Goal: Task Accomplishment & Management: Use online tool/utility

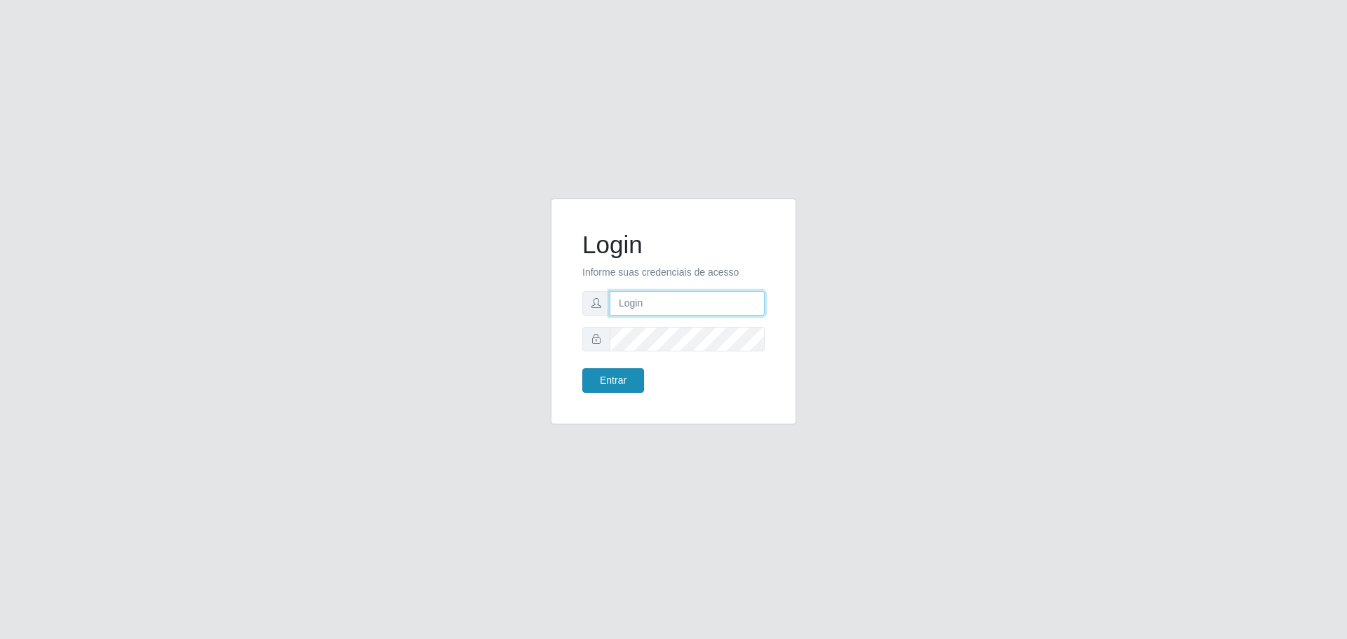
type input "[EMAIL_ADDRESS][DOMAIN_NAME]"
click at [612, 382] on button "Entrar" at bounding box center [613, 380] width 62 height 25
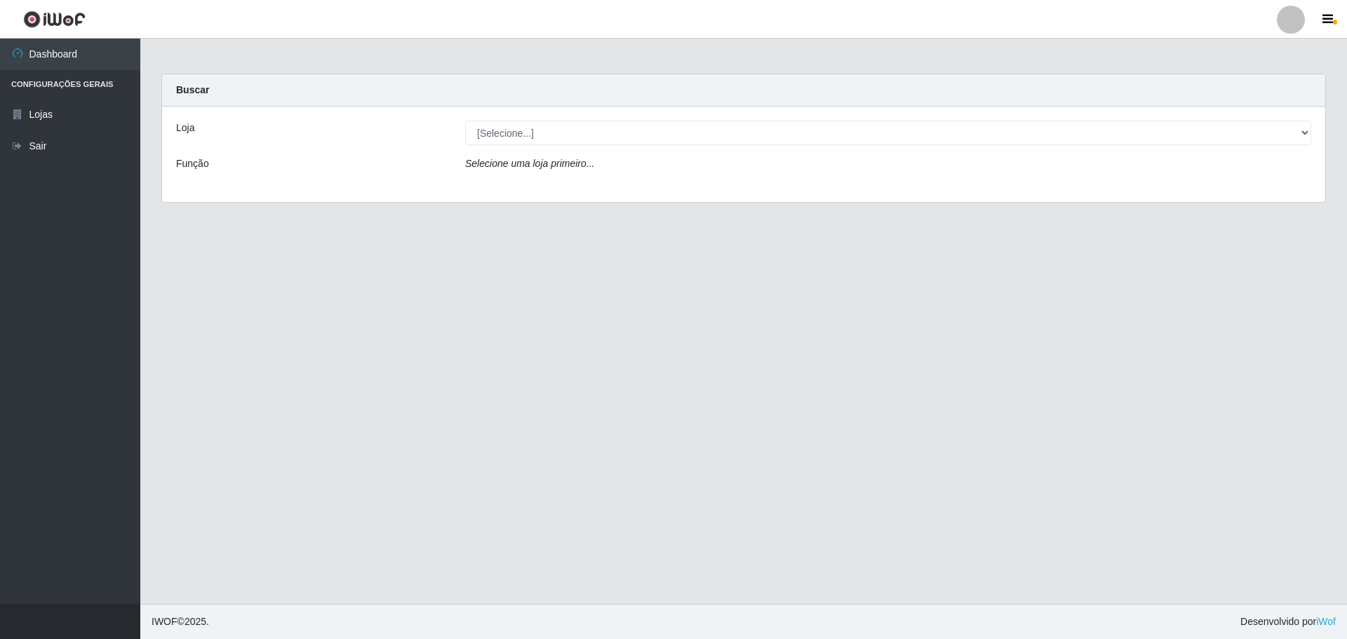
click at [195, 128] on div "Loja" at bounding box center [310, 133] width 289 height 25
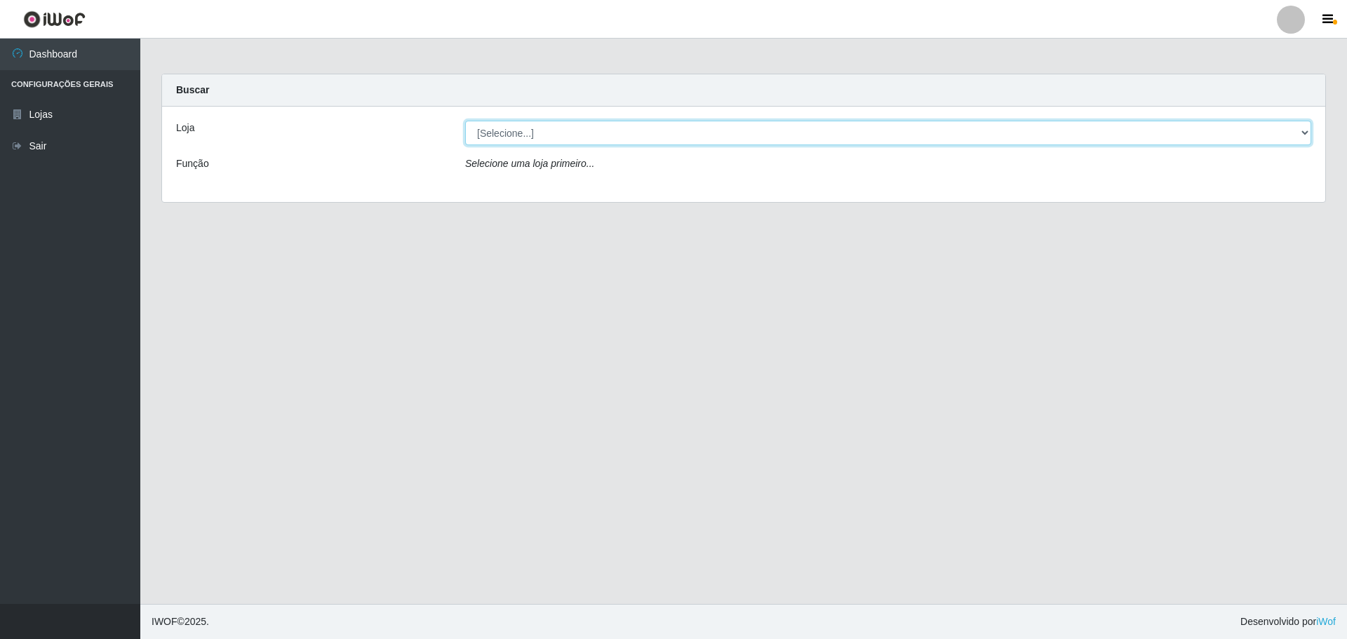
click at [548, 133] on select "[Selecione...] [GEOGRAPHIC_DATA] - [GEOGRAPHIC_DATA][DATE]" at bounding box center [888, 133] width 846 height 25
select select "527"
click at [465, 121] on select "[Selecione...] [GEOGRAPHIC_DATA] - [GEOGRAPHIC_DATA][DATE]" at bounding box center [888, 133] width 846 height 25
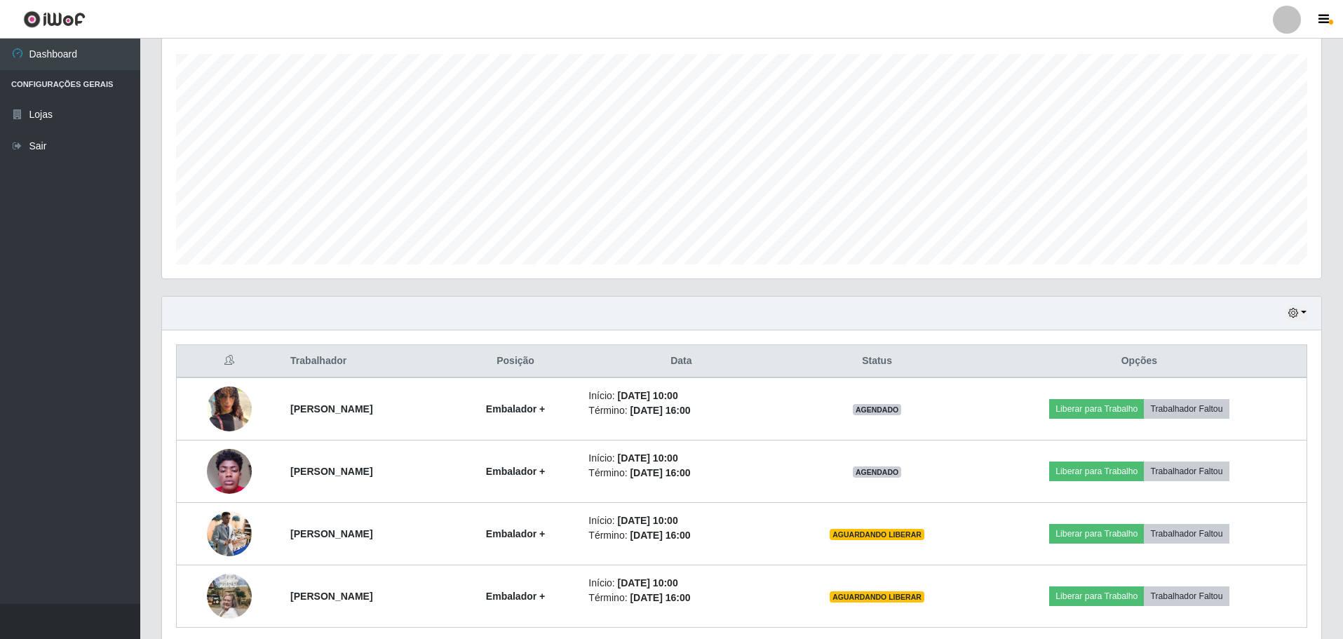
scroll to position [281, 0]
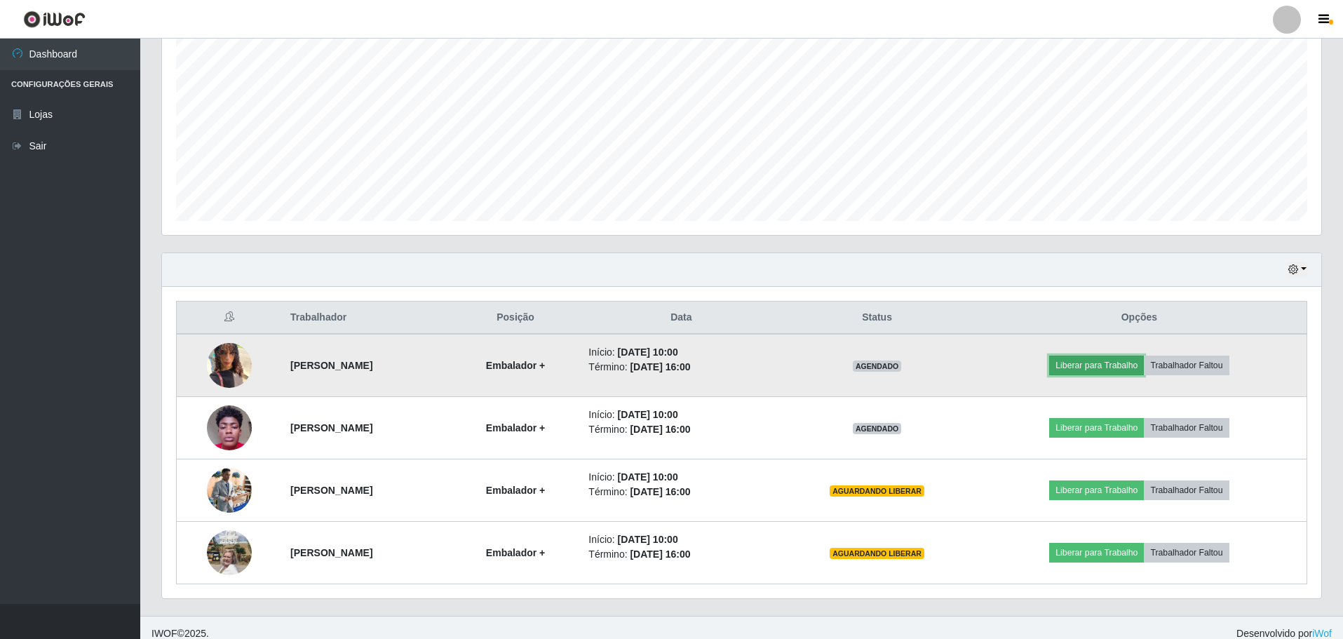
click at [1140, 363] on button "Liberar para Trabalho" at bounding box center [1096, 366] width 95 height 20
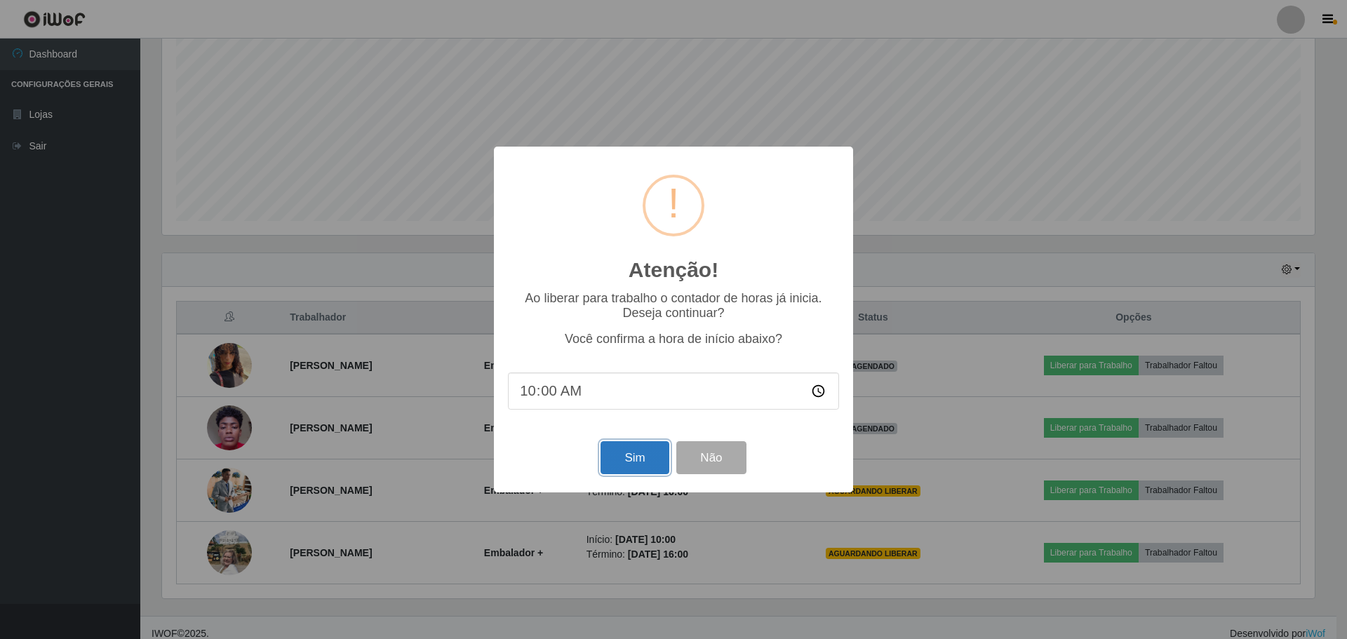
click at [639, 459] on button "Sim" at bounding box center [634, 457] width 68 height 33
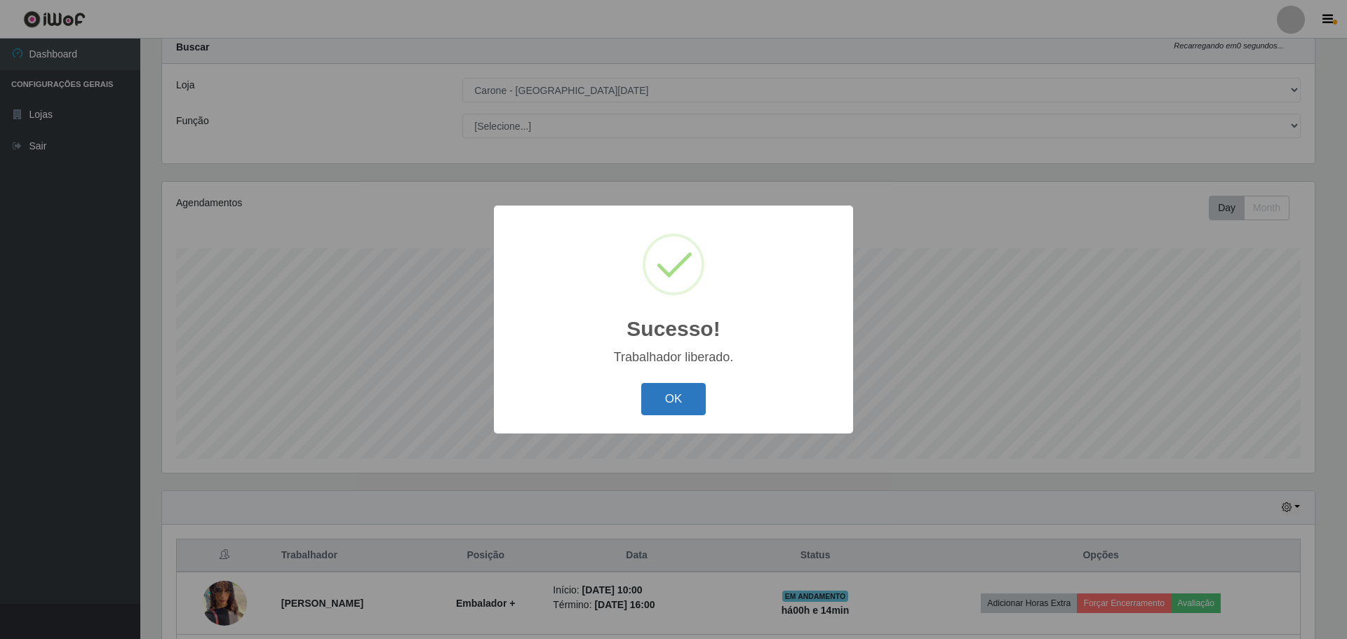
click at [675, 400] on button "OK" at bounding box center [673, 399] width 65 height 33
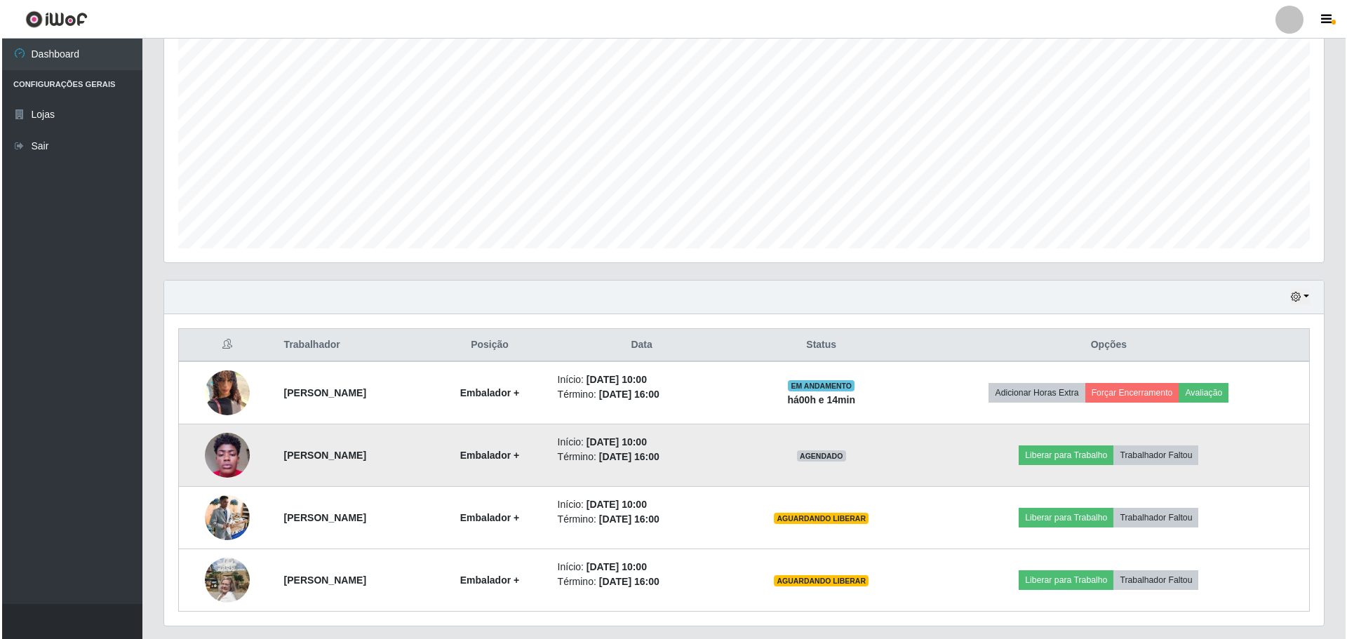
scroll to position [292, 0]
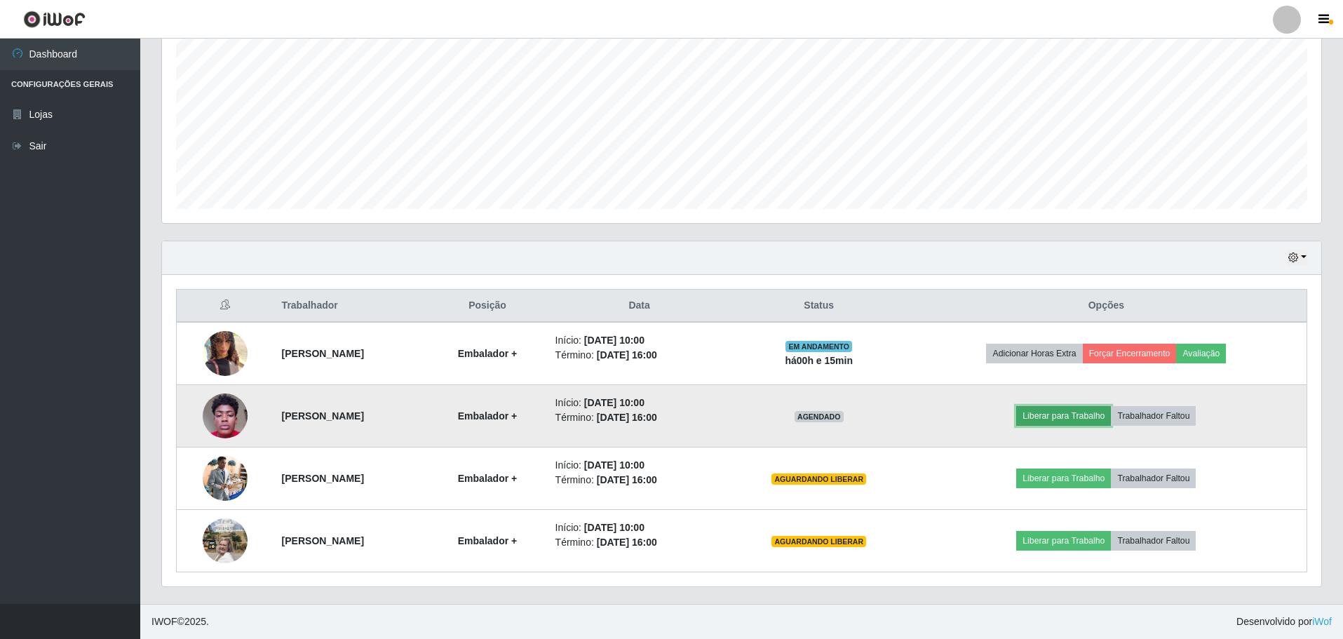
click at [1073, 415] on button "Liberar para Trabalho" at bounding box center [1063, 416] width 95 height 20
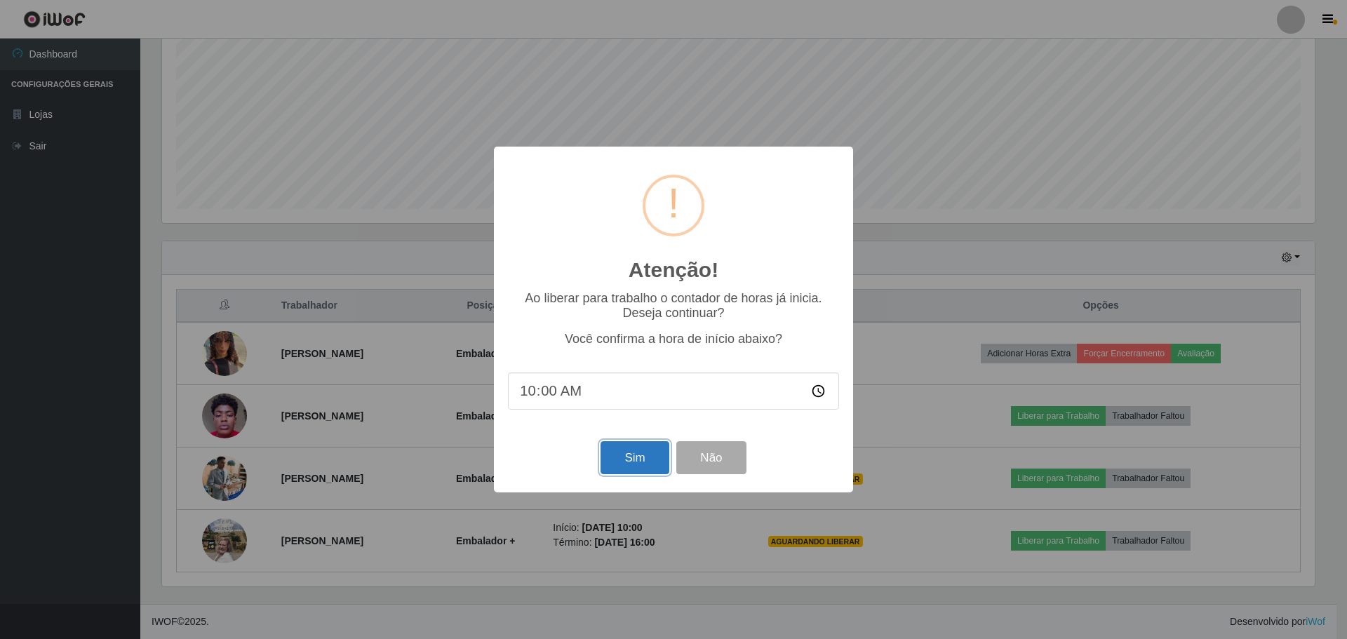
click at [633, 462] on button "Sim" at bounding box center [634, 457] width 68 height 33
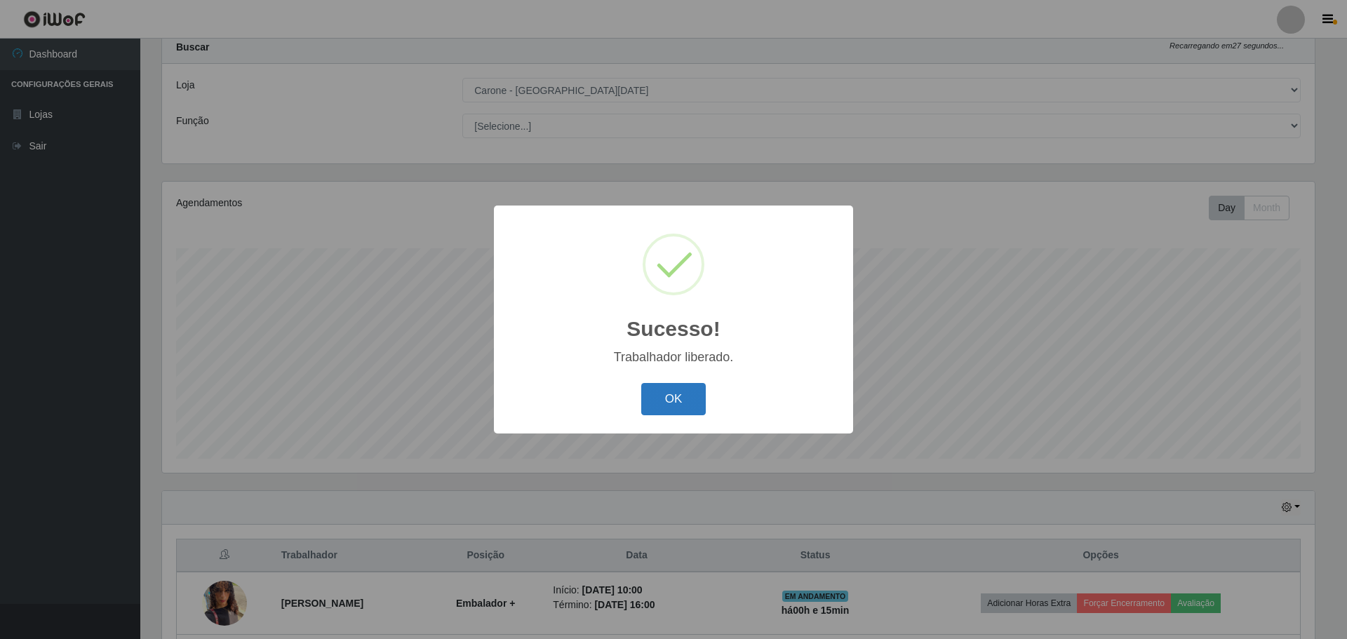
click at [682, 397] on button "OK" at bounding box center [673, 399] width 65 height 33
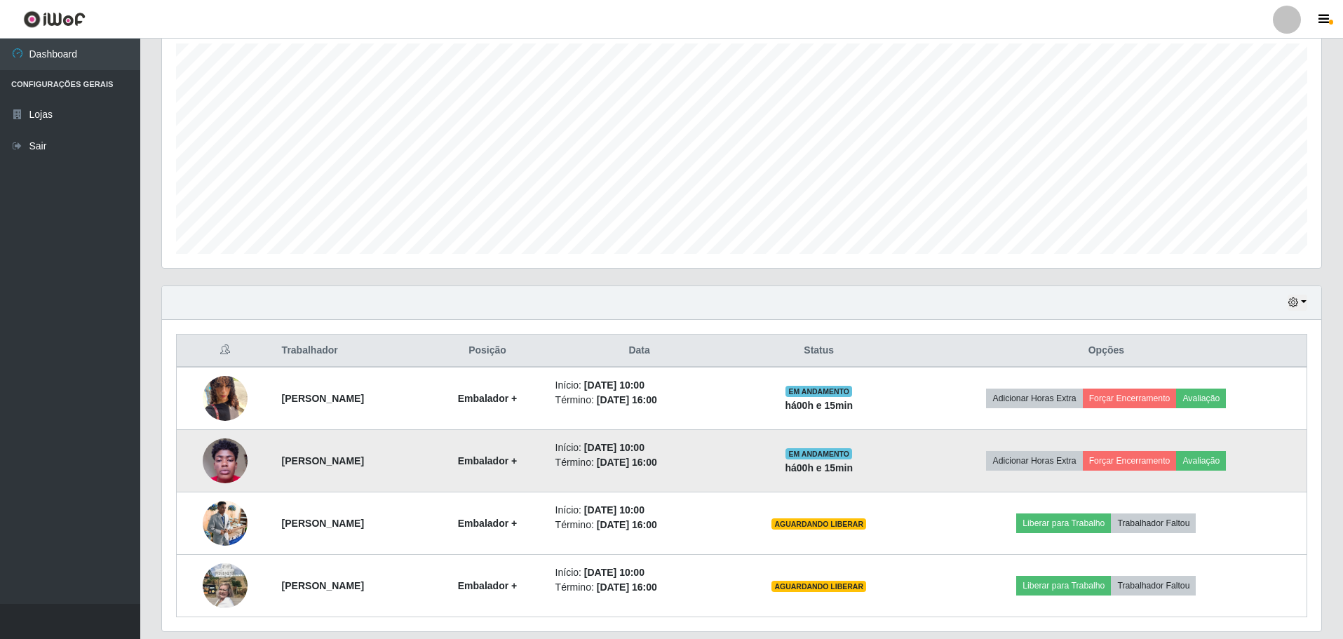
scroll to position [253, 0]
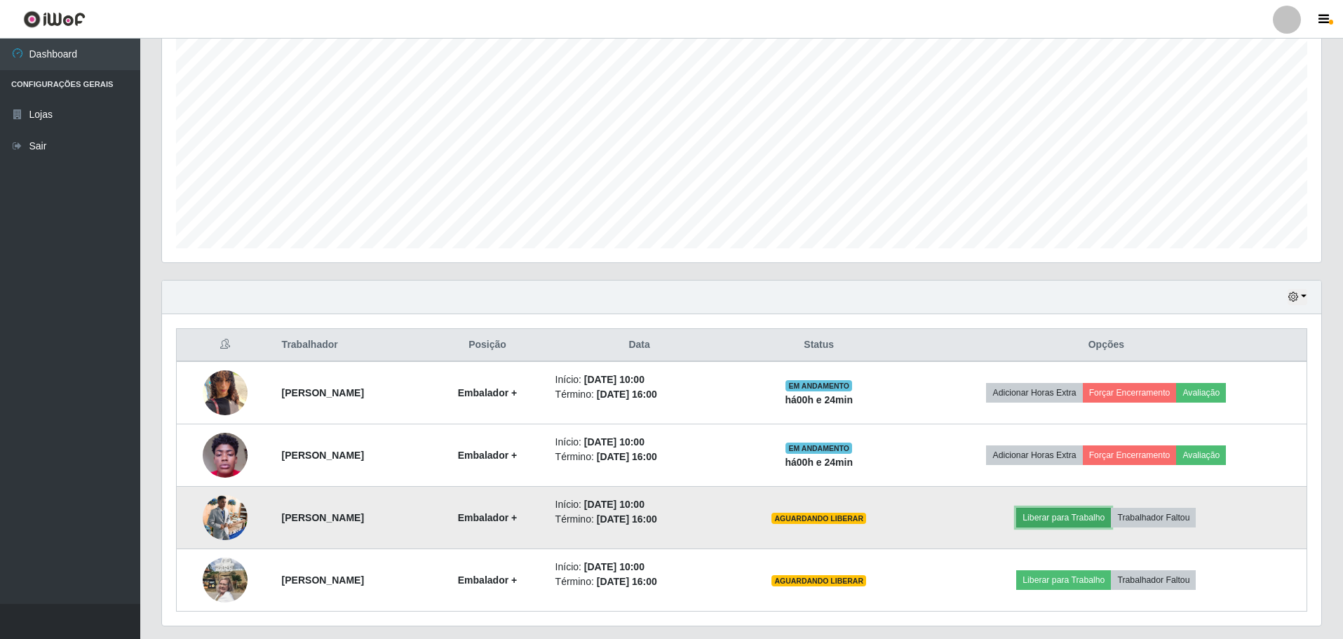
click at [1096, 518] on button "Liberar para Trabalho" at bounding box center [1063, 518] width 95 height 20
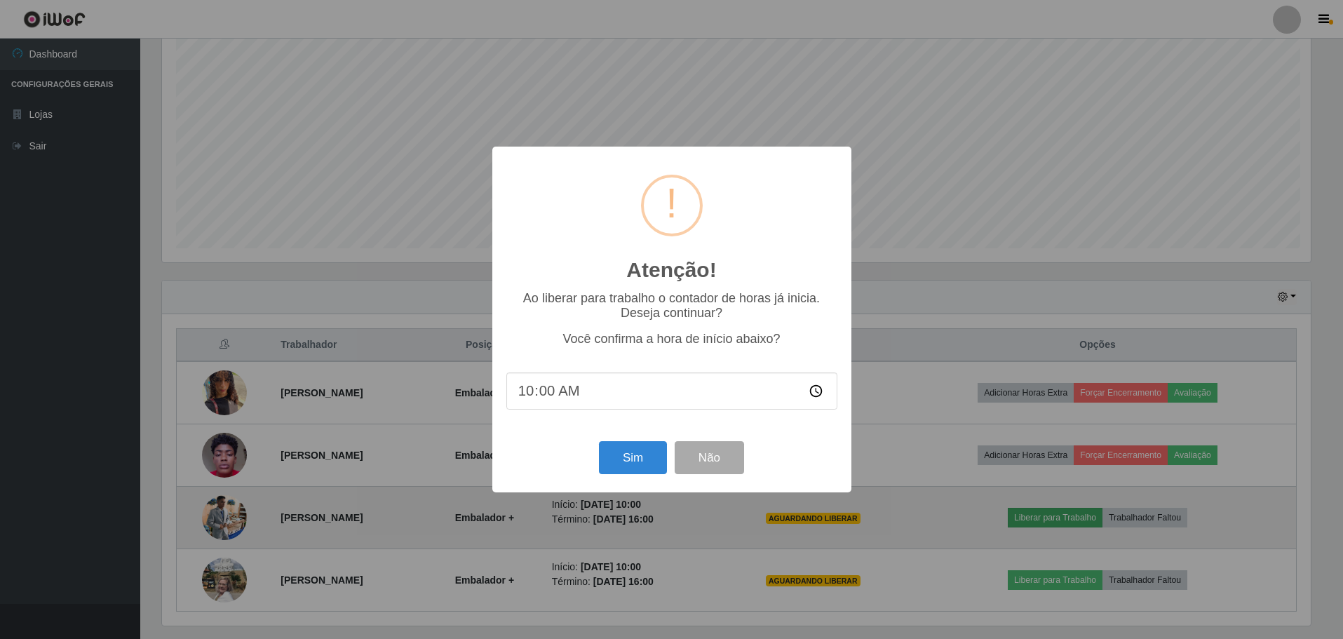
scroll to position [291, 1152]
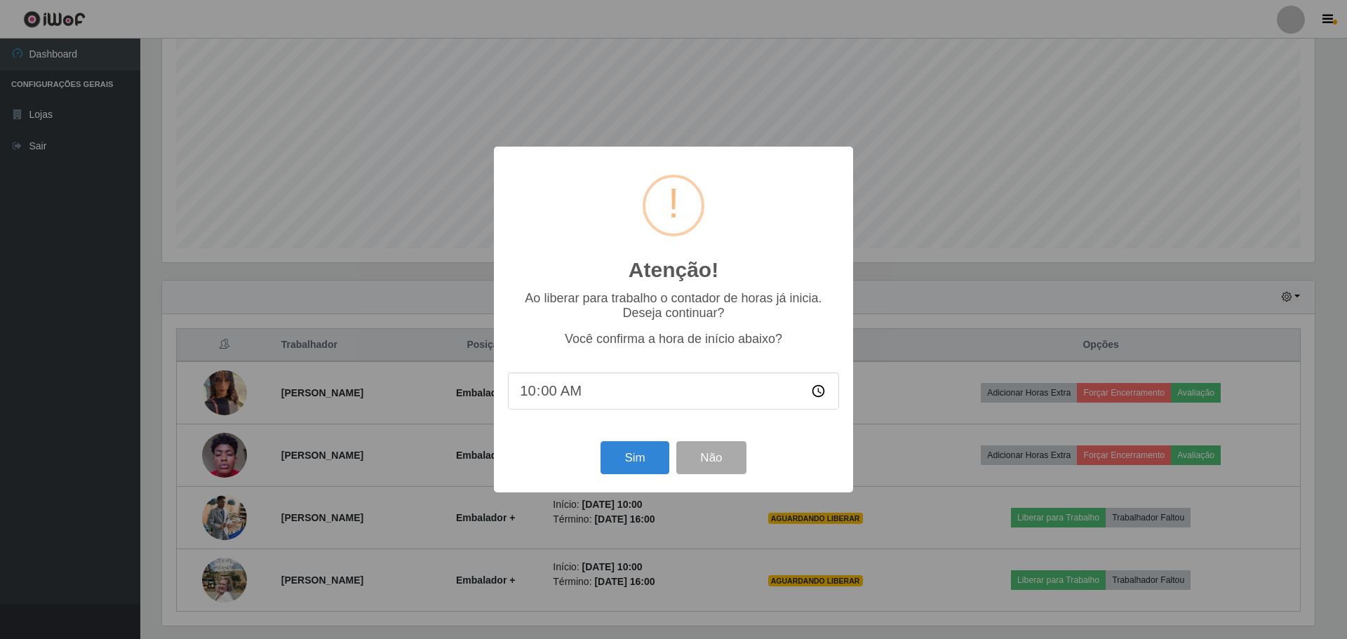
click at [565, 389] on input "10:00" at bounding box center [673, 390] width 331 height 37
click at [558, 397] on input "10:00" at bounding box center [673, 390] width 331 height 37
click at [557, 396] on input "10:00" at bounding box center [673, 390] width 331 height 37
click at [532, 398] on input "10:00" at bounding box center [673, 390] width 331 height 37
click at [548, 395] on input "10:00" at bounding box center [673, 390] width 331 height 37
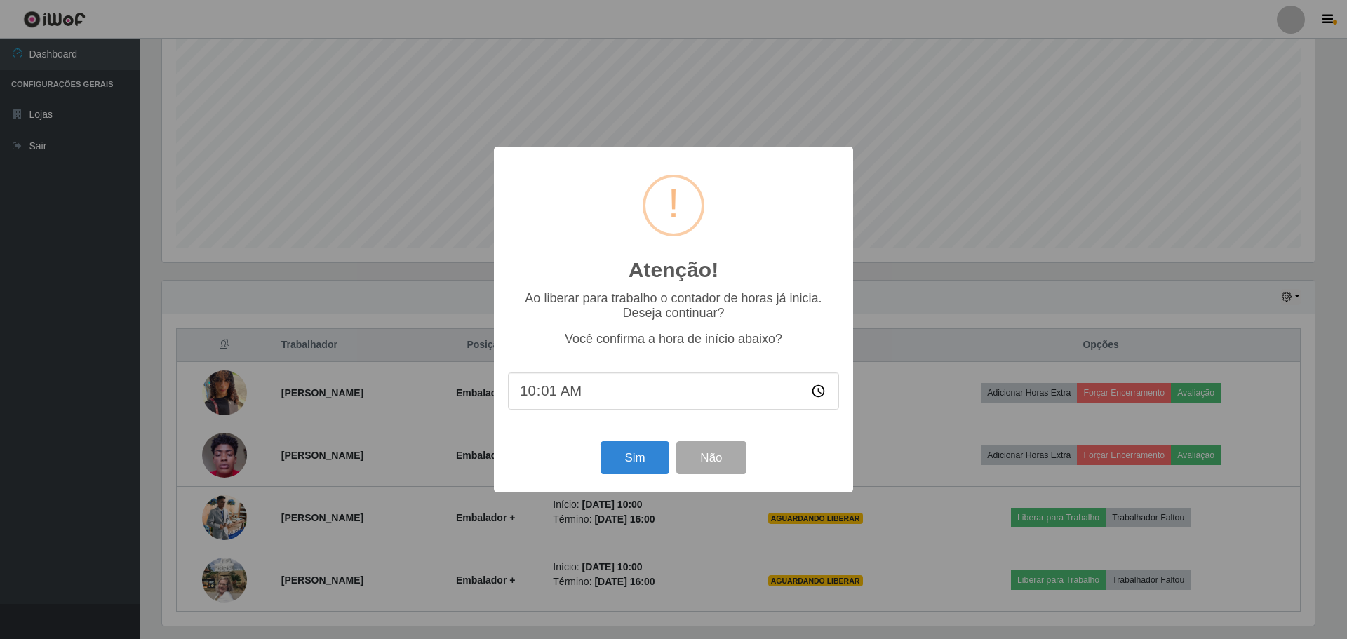
type input "10:10"
click at [638, 462] on button "Sim" at bounding box center [634, 457] width 68 height 33
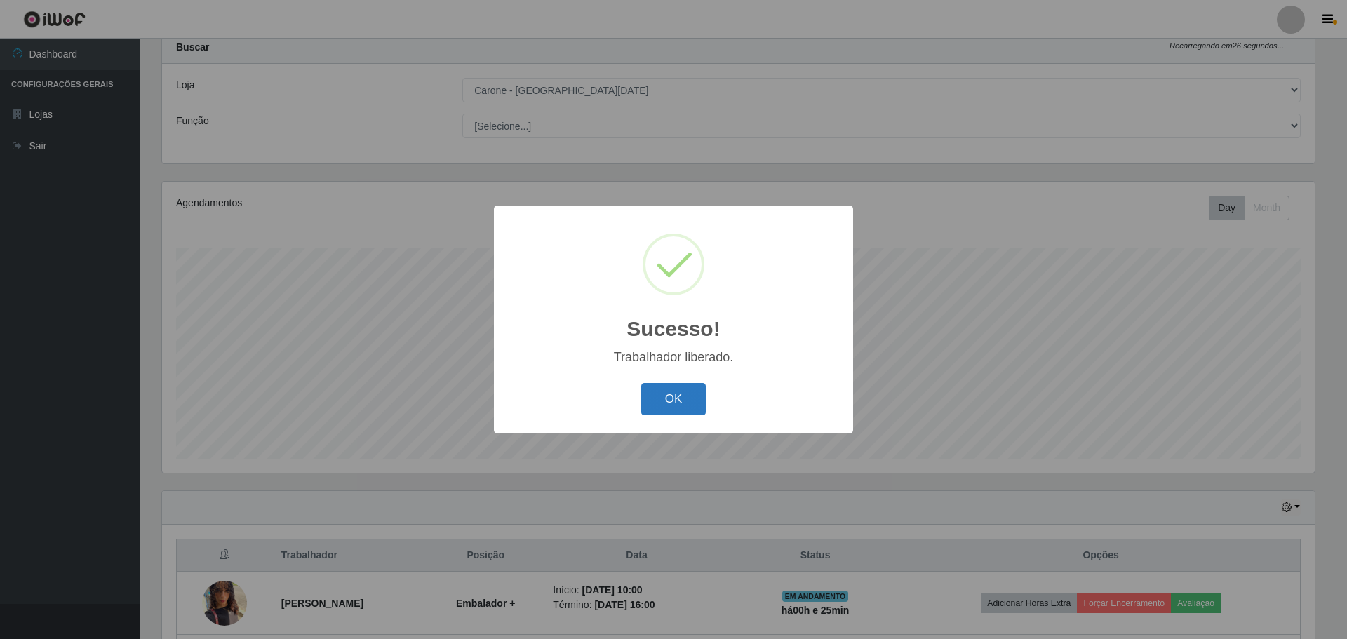
click at [680, 401] on button "OK" at bounding box center [673, 399] width 65 height 33
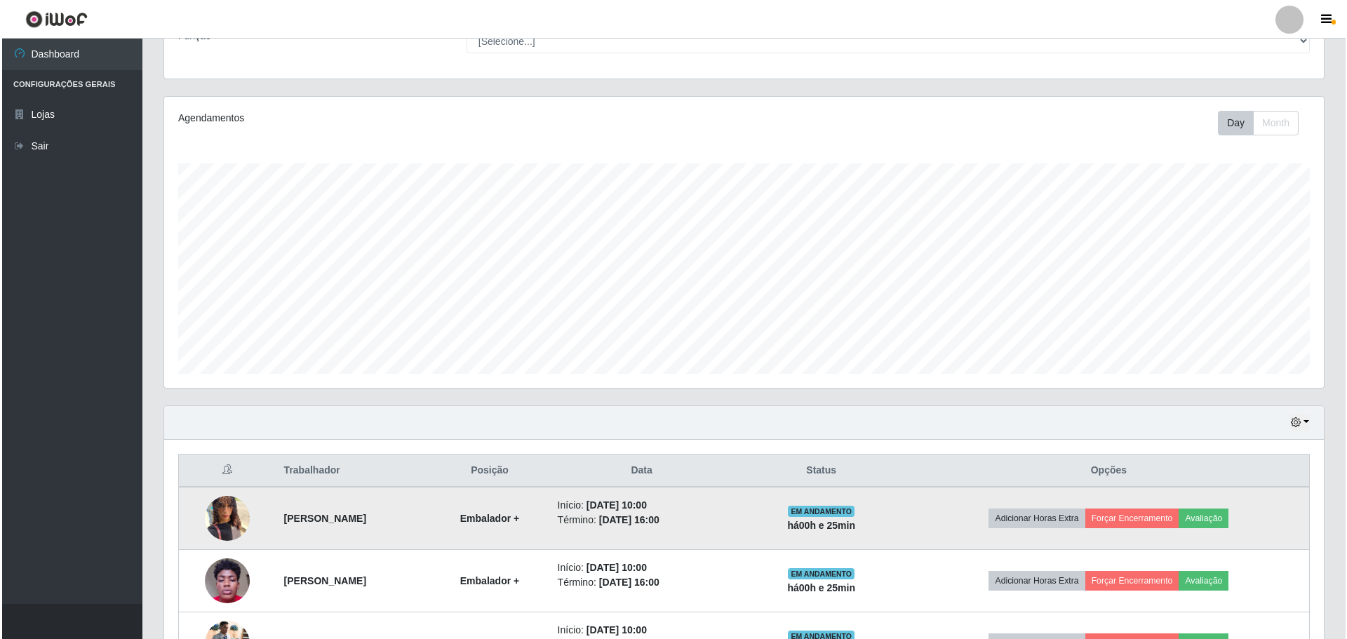
scroll to position [253, 0]
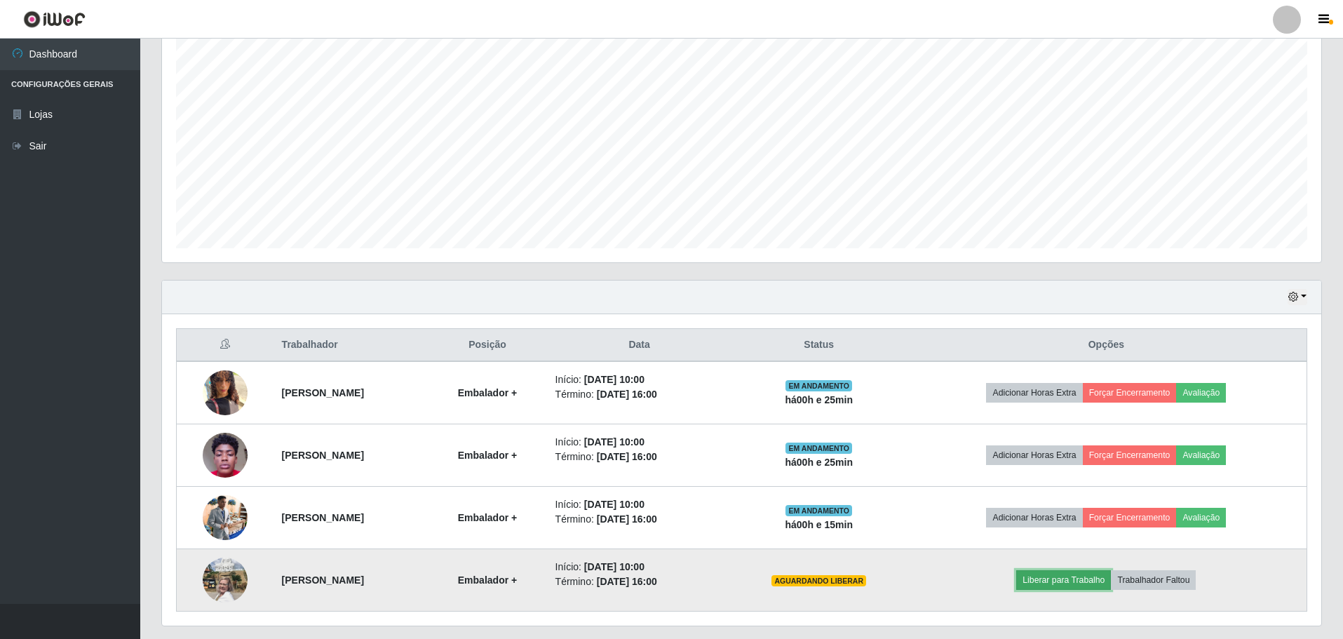
click at [1079, 580] on button "Liberar para Trabalho" at bounding box center [1063, 580] width 95 height 20
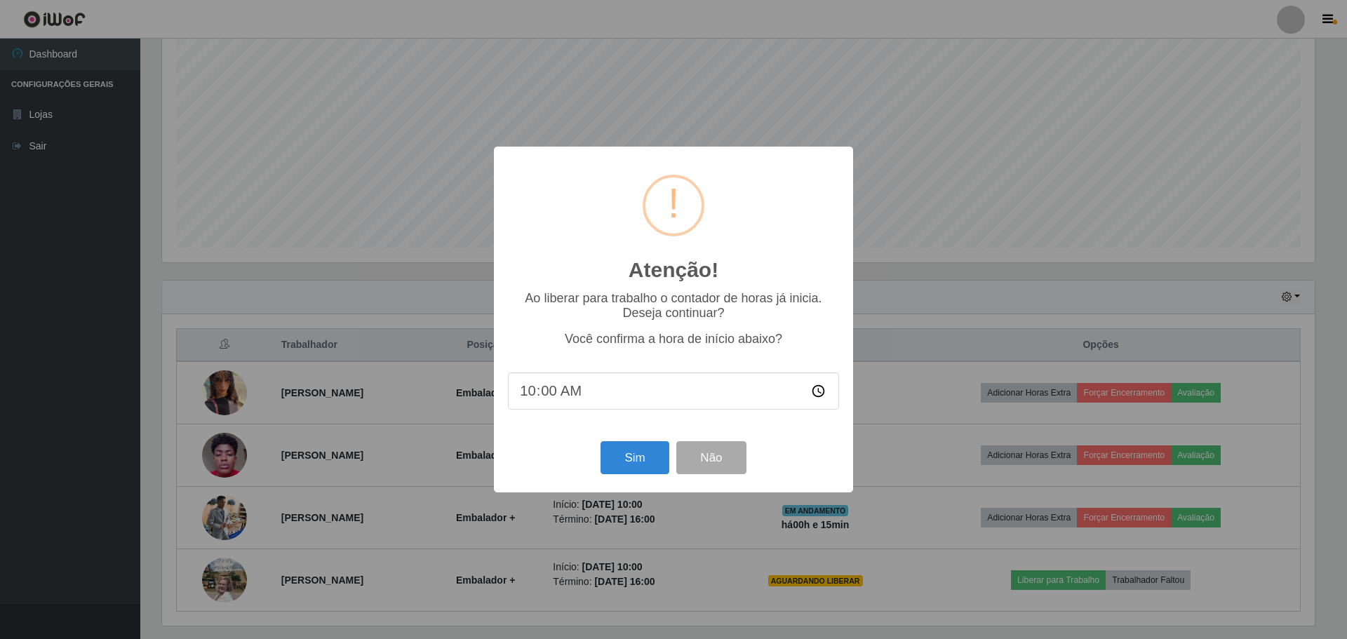
click at [549, 394] on input "10:00" at bounding box center [673, 390] width 331 height 37
type input "10:10"
click at [643, 460] on button "Sim" at bounding box center [634, 457] width 68 height 33
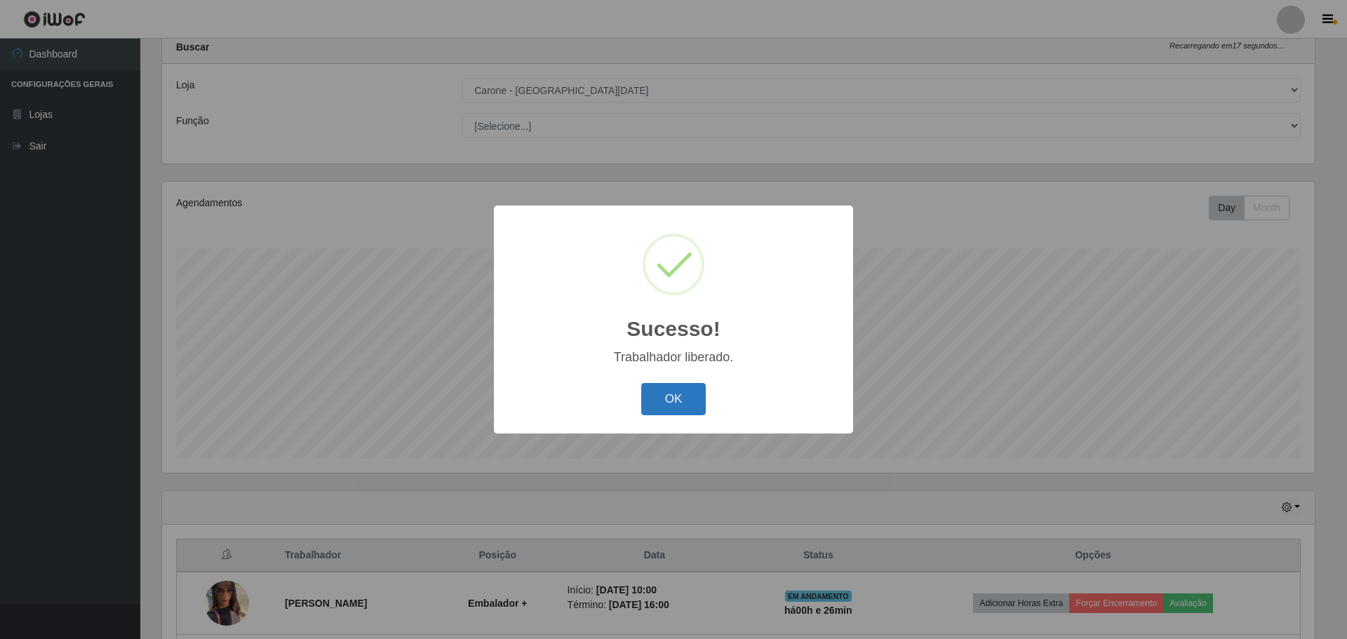
click at [687, 396] on button "OK" at bounding box center [673, 399] width 65 height 33
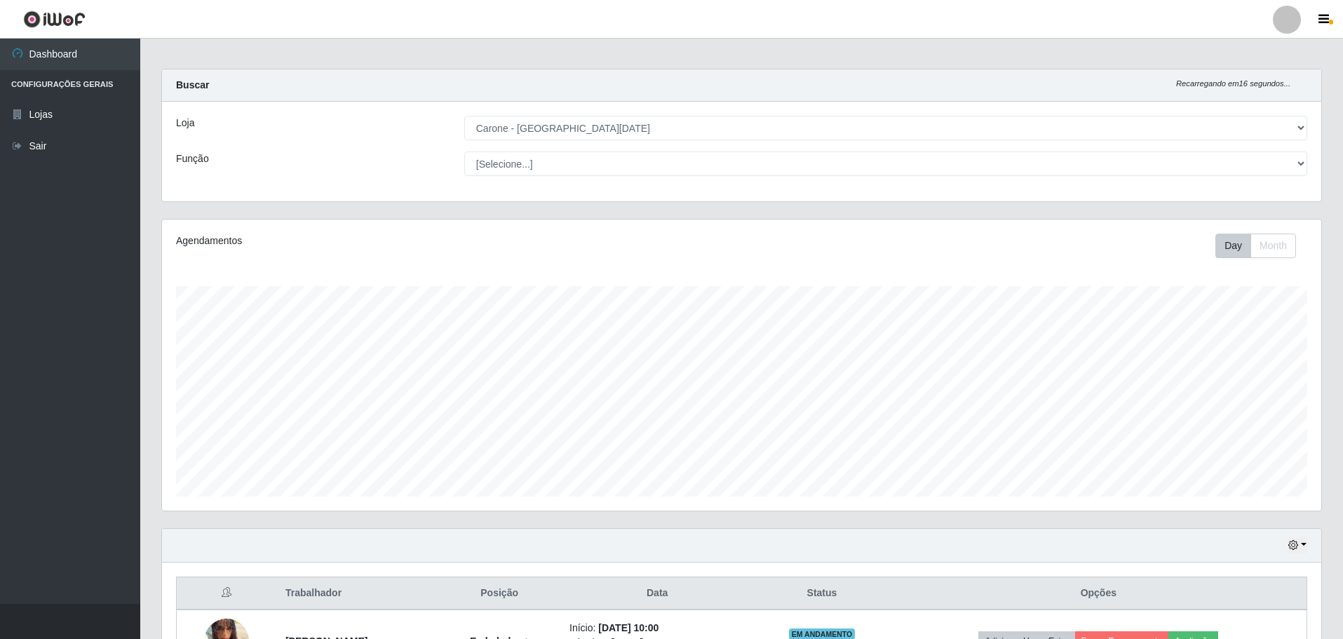
scroll to position [0, 0]
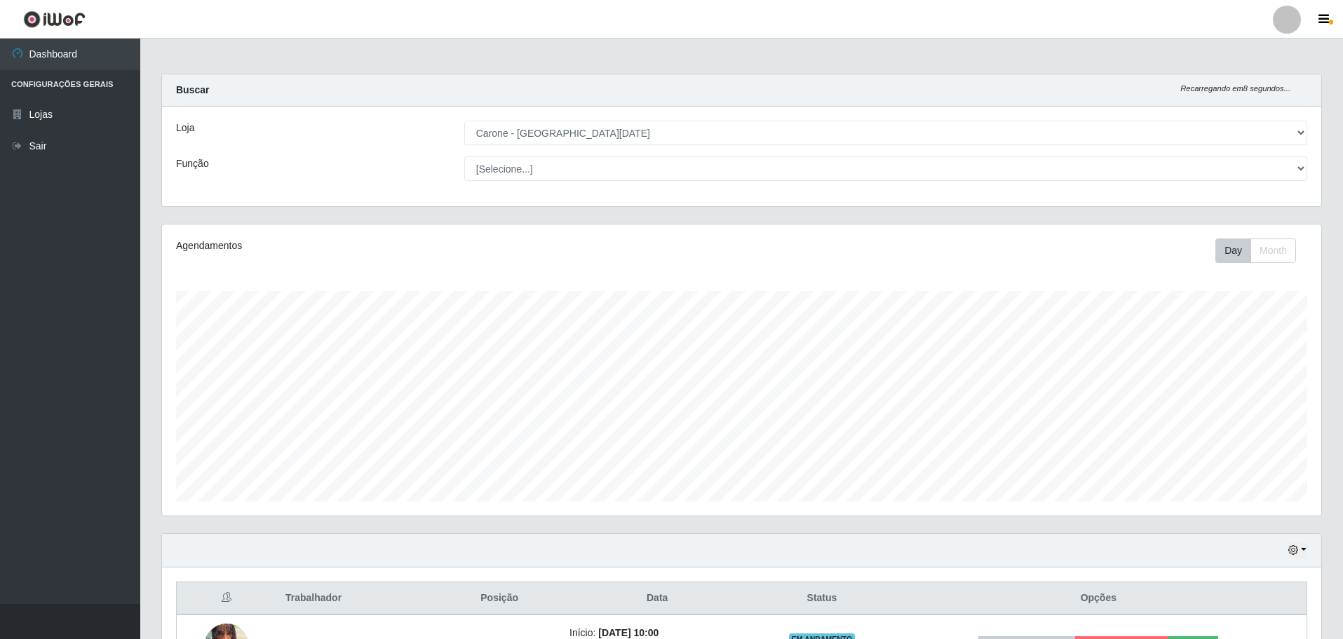
drag, startPoint x: 1317, startPoint y: 0, endPoint x: 44, endPoint y: 304, distance: 1309.0
click at [44, 304] on ul "Dashboard Configurações Gerais Lojas Sair" at bounding box center [70, 321] width 140 height 565
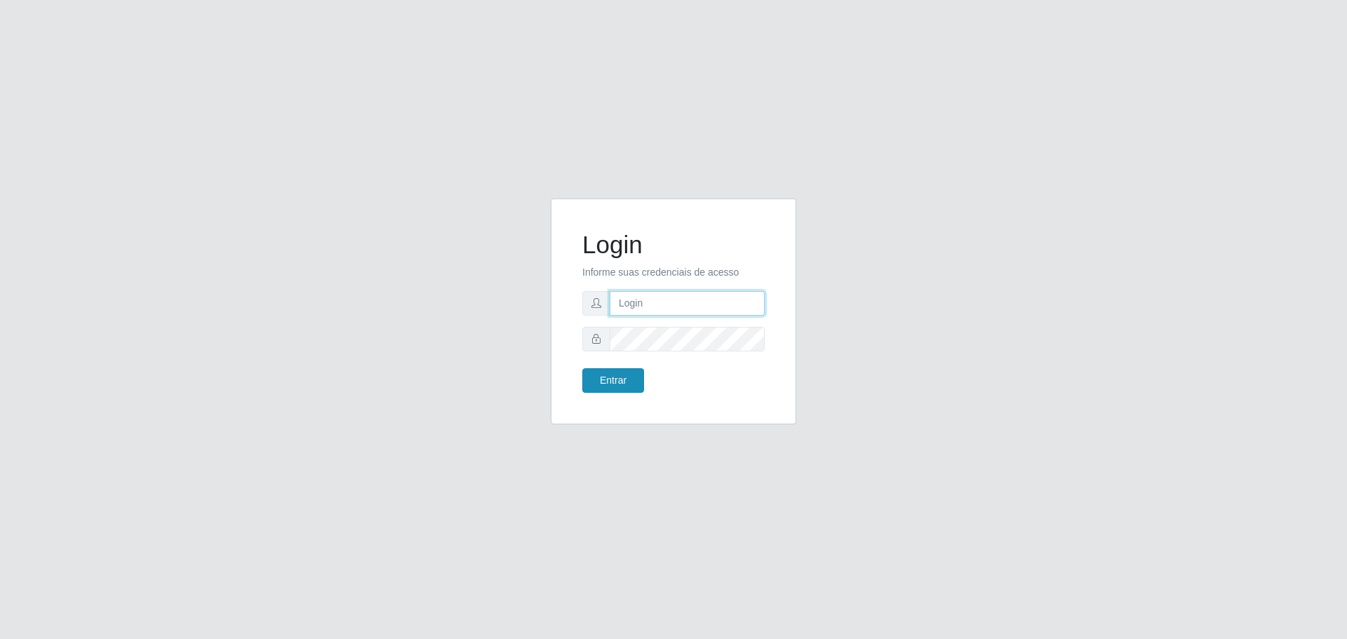
type input "[EMAIL_ADDRESS][DOMAIN_NAME]"
click at [617, 386] on button "Entrar" at bounding box center [613, 380] width 62 height 25
click at [582, 368] on button "Entrar" at bounding box center [613, 380] width 62 height 25
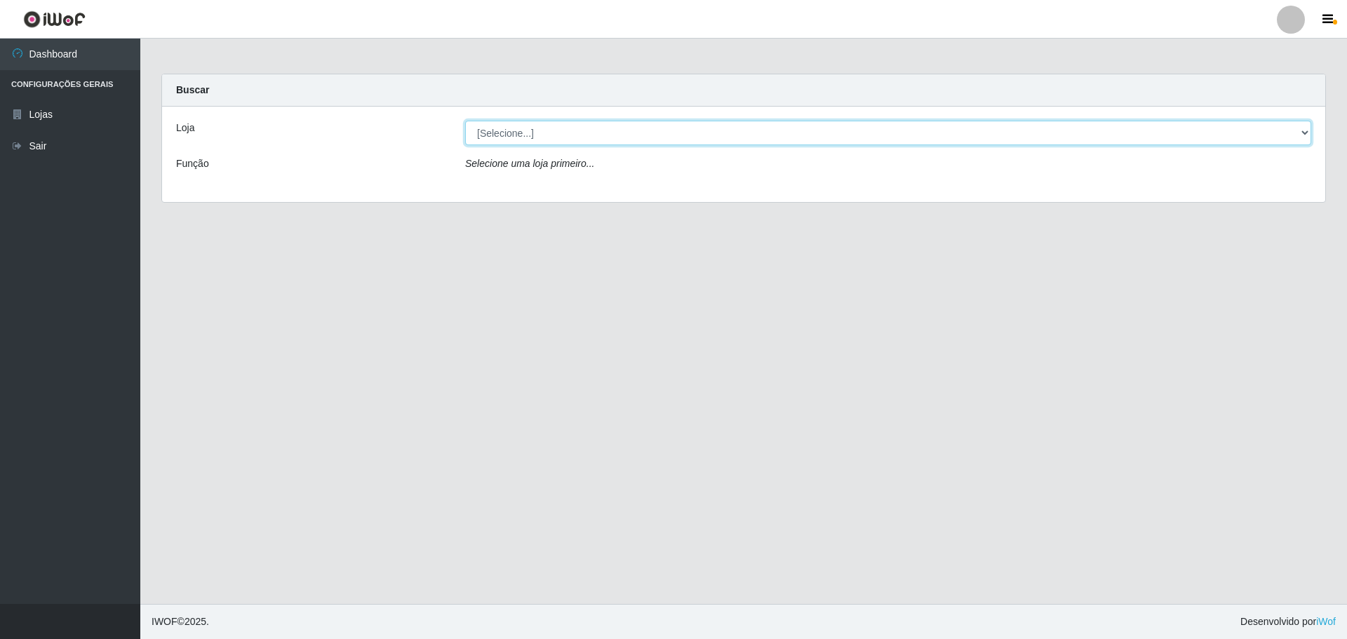
click at [588, 137] on select "[Selecione...] [GEOGRAPHIC_DATA] - [GEOGRAPHIC_DATA][DATE]" at bounding box center [888, 133] width 846 height 25
select select "527"
click at [465, 121] on select "[Selecione...] [GEOGRAPHIC_DATA] - [GEOGRAPHIC_DATA][DATE]" at bounding box center [888, 133] width 846 height 25
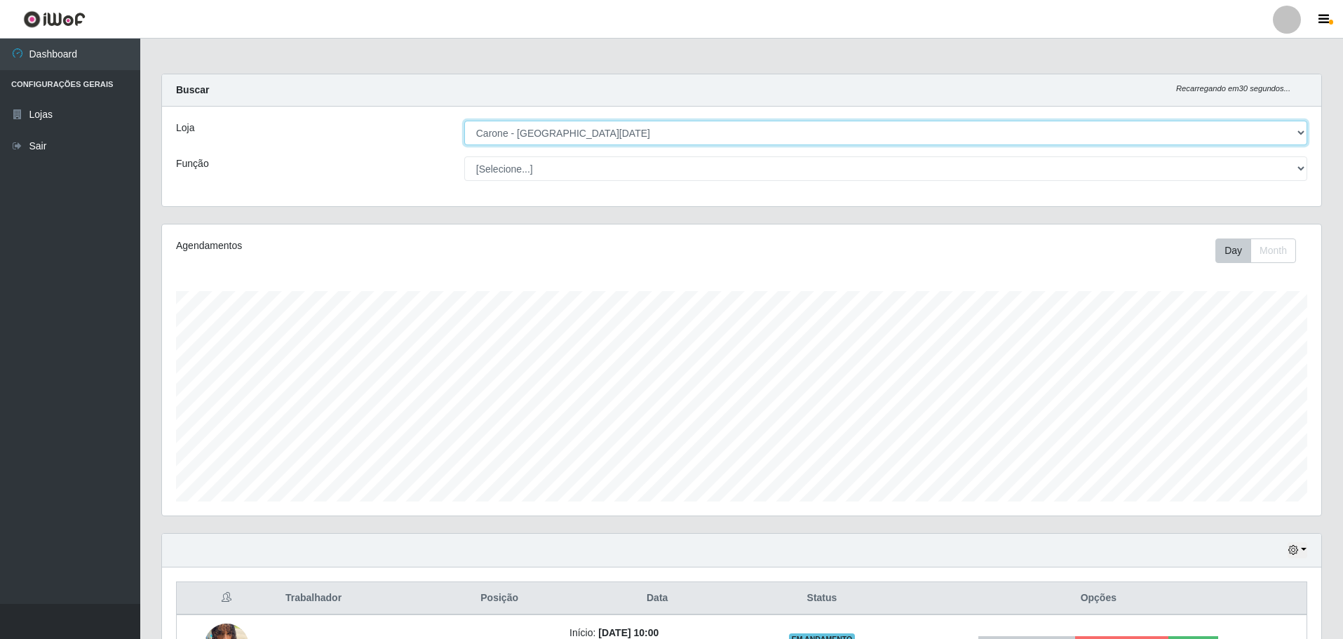
scroll to position [291, 1159]
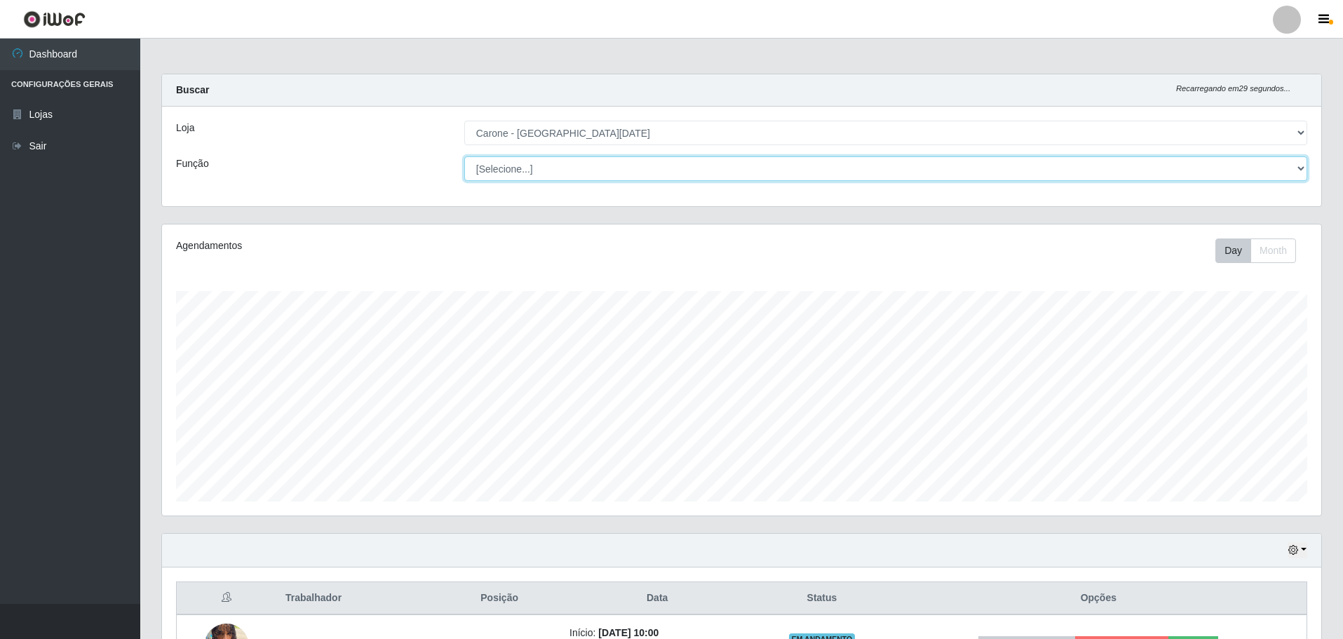
click at [530, 166] on select "[Selecione...] Embalador Embalador + Embalador ++ Repositor Repositor + Reposit…" at bounding box center [885, 168] width 843 height 25
click at [409, 133] on div "Loja" at bounding box center [310, 133] width 288 height 25
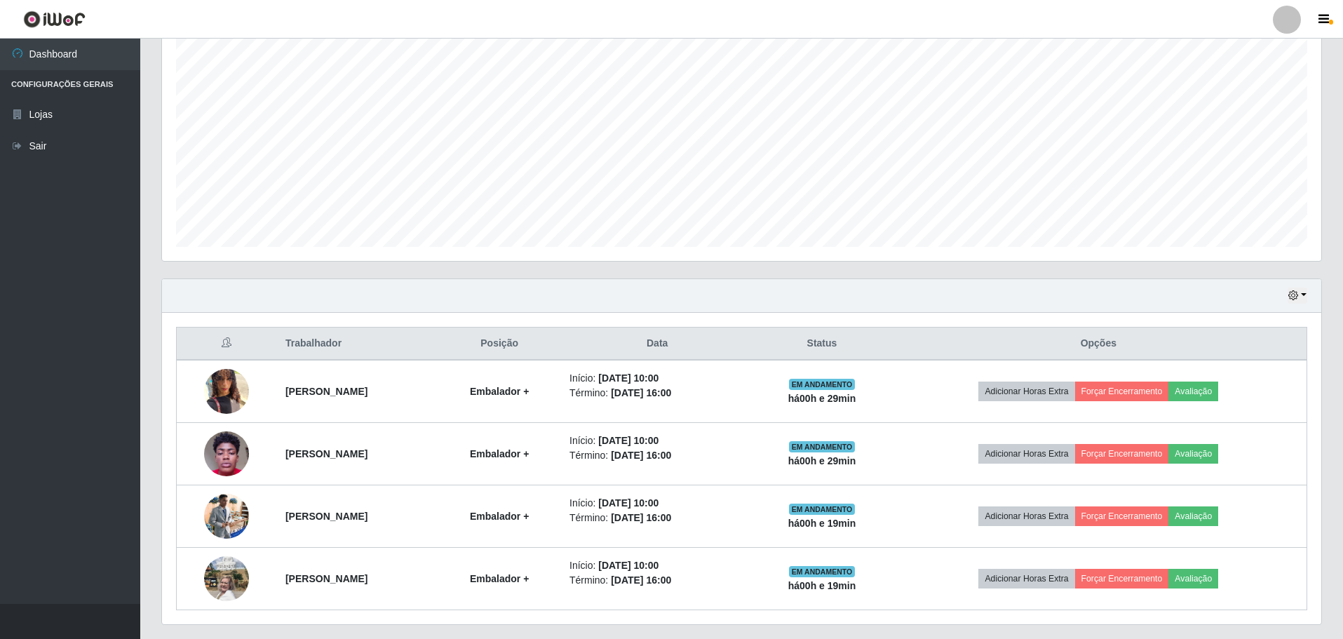
scroll to position [292, 0]
